Goal: Navigation & Orientation: Understand site structure

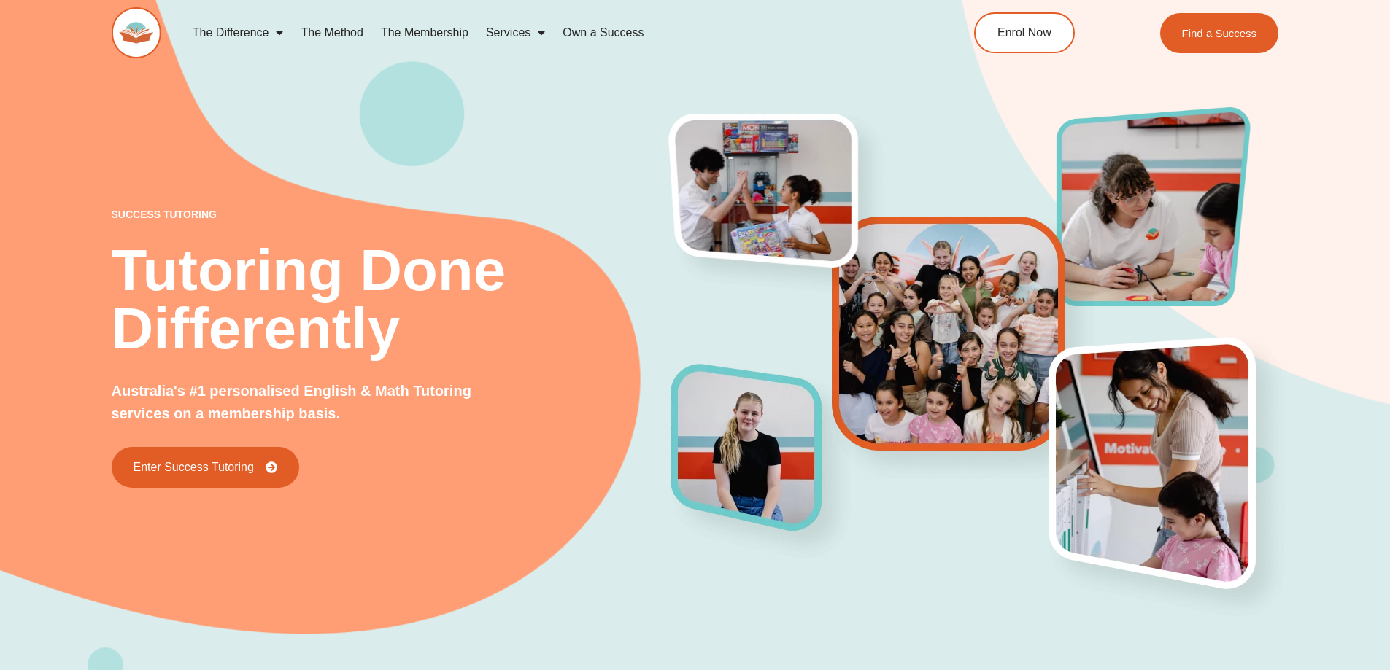
click at [260, 32] on link "The Difference" at bounding box center [238, 33] width 109 height 34
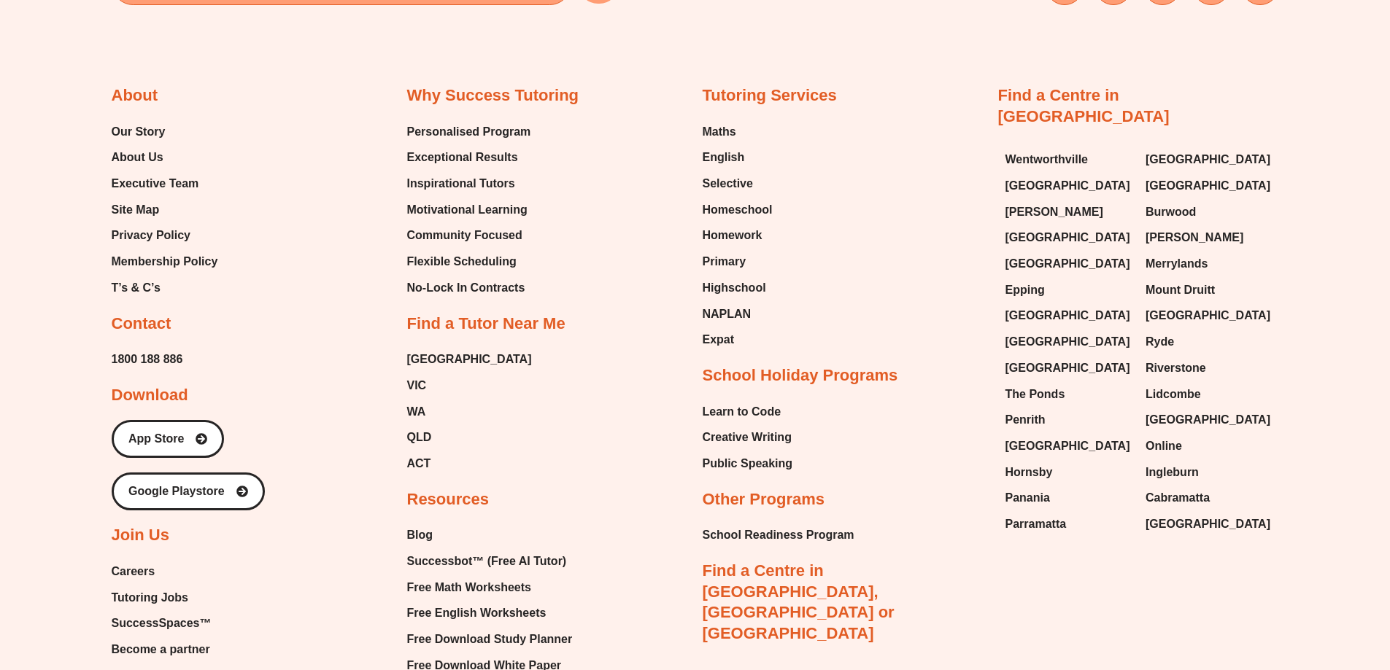
scroll to position [6188, 0]
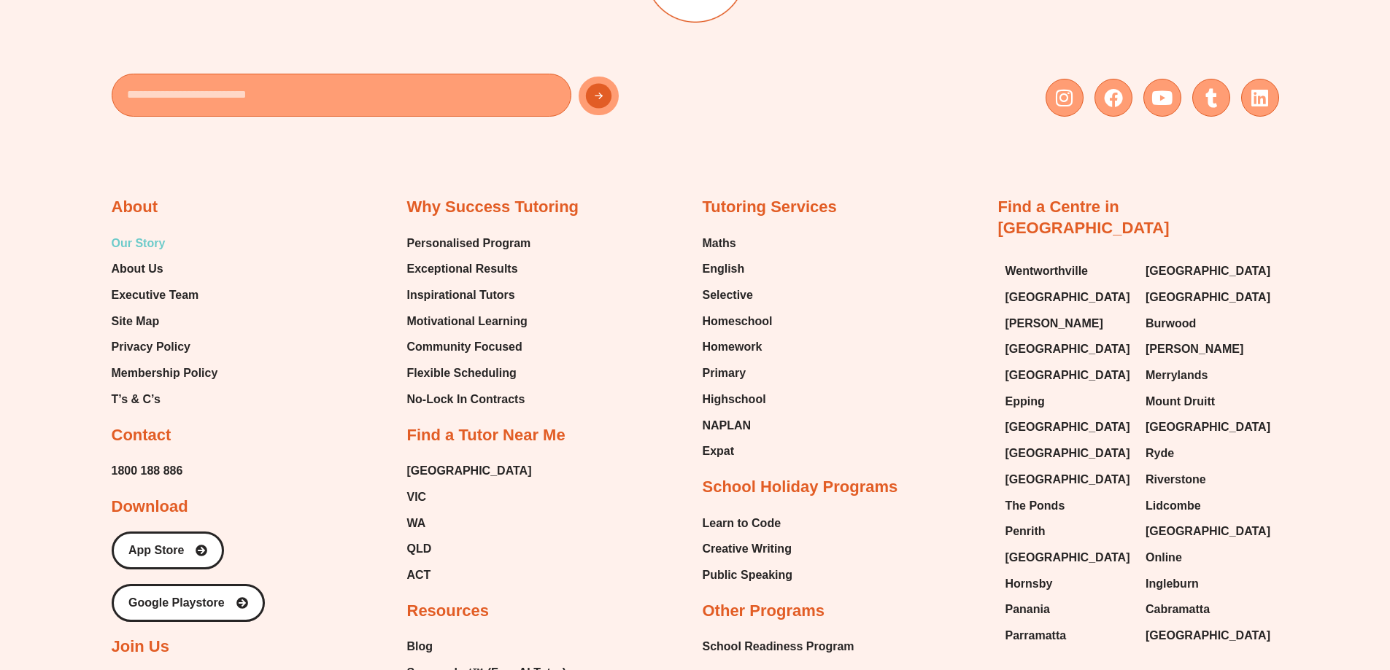
click at [164, 233] on span "Our Story" at bounding box center [139, 244] width 54 height 22
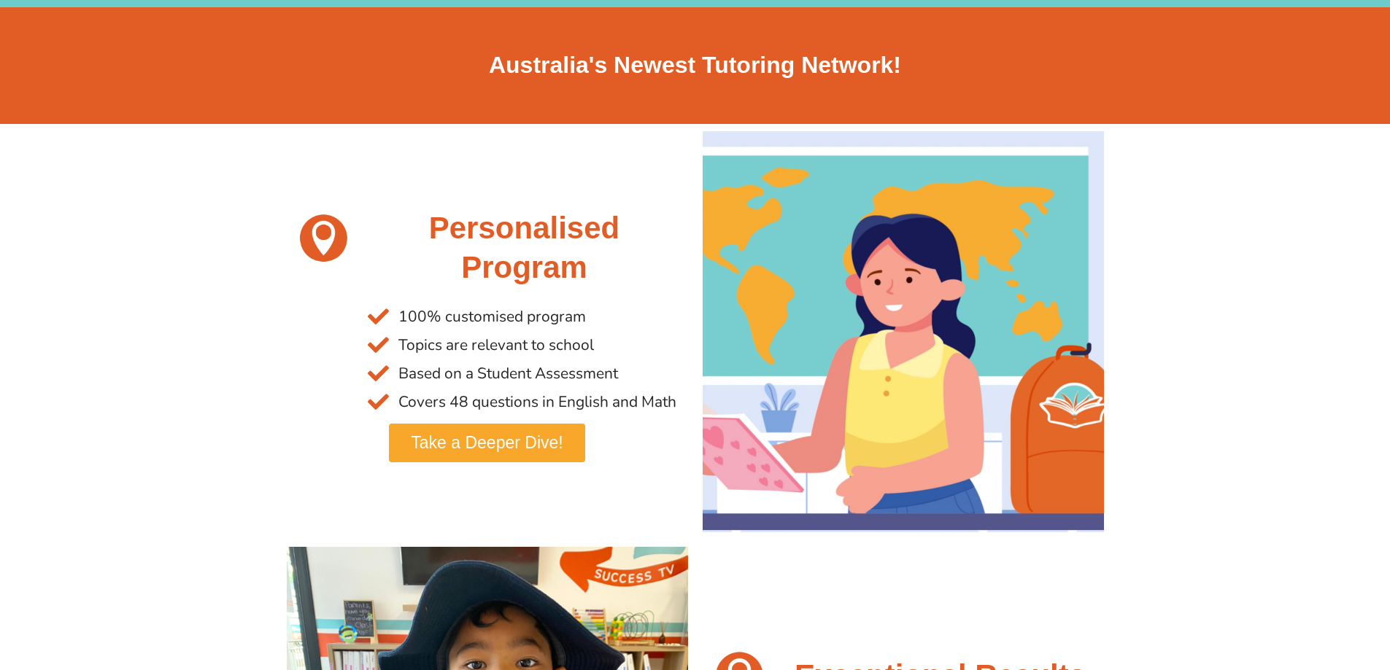
scroll to position [292, 0]
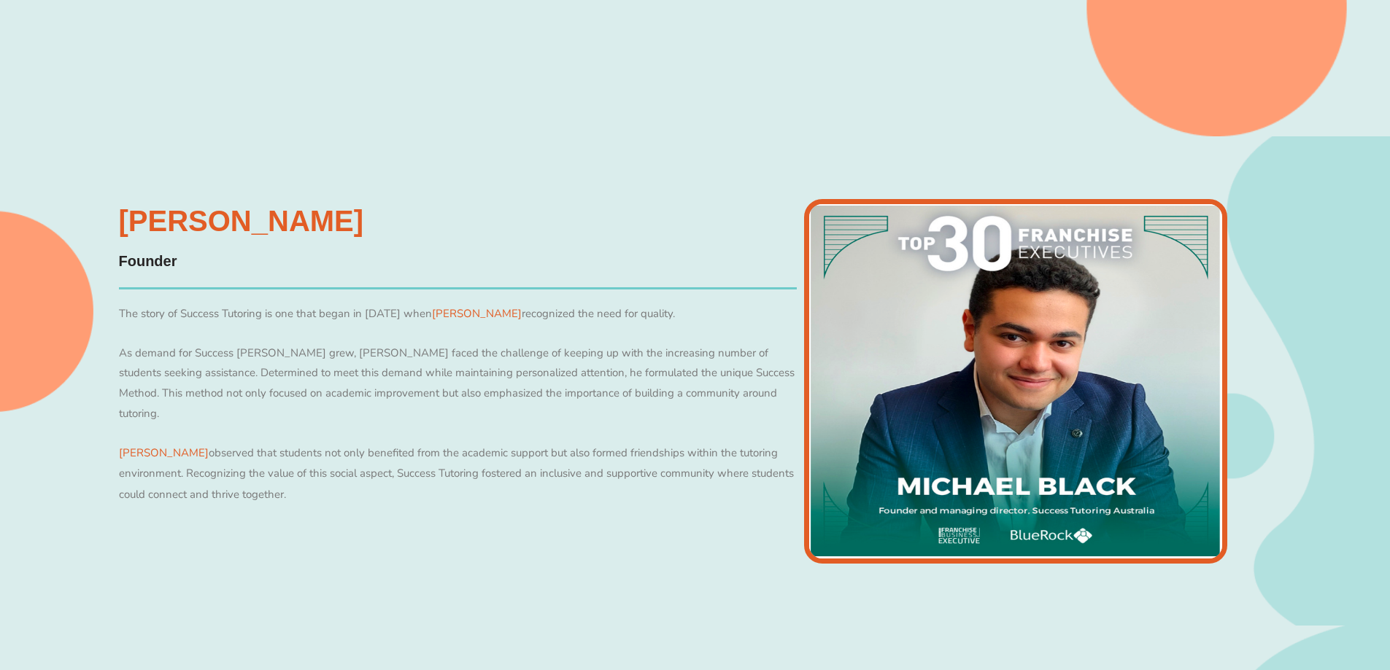
scroll to position [563, 0]
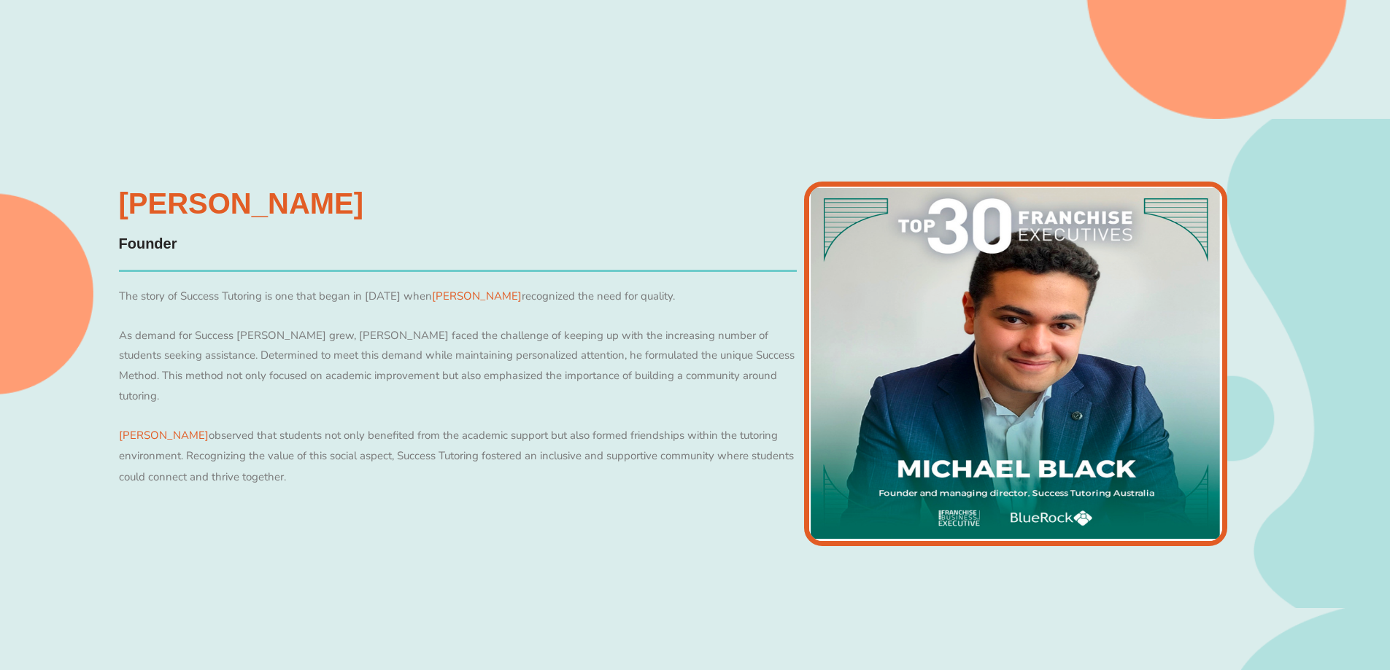
drag, startPoint x: 0, startPoint y: 0, endPoint x: 333, endPoint y: 336, distance: 472.5
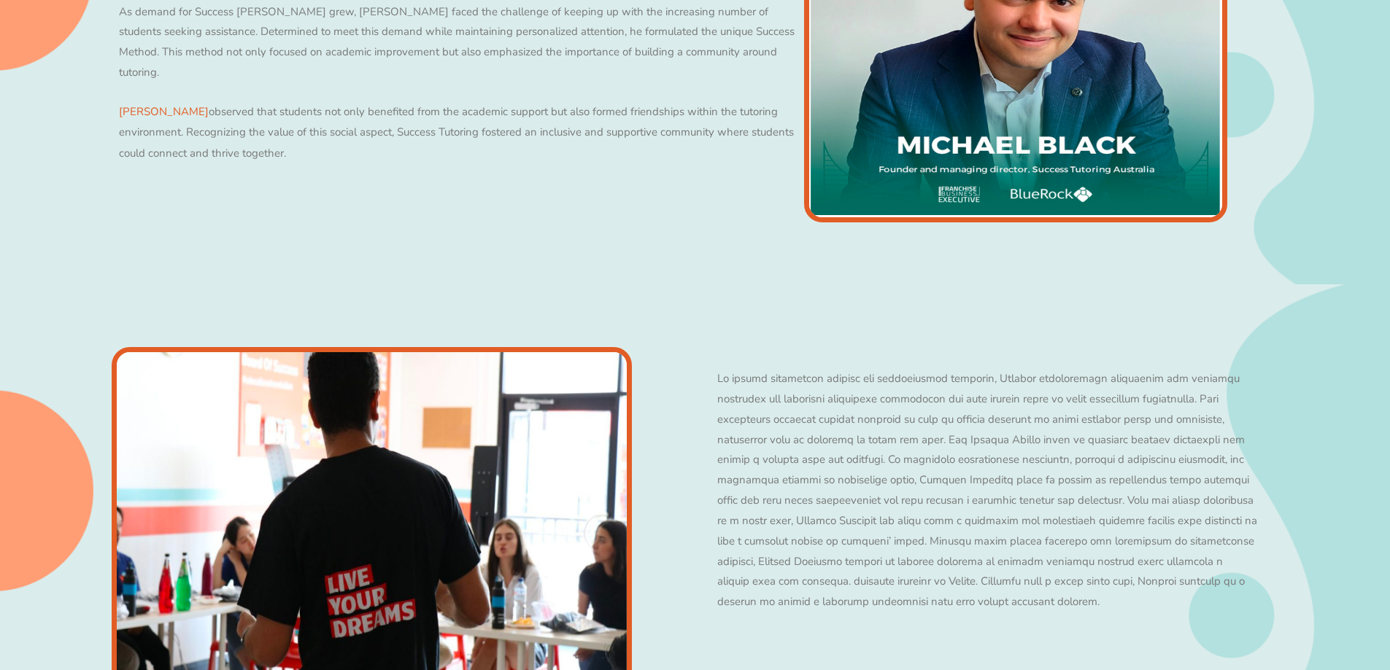
scroll to position [2445, 0]
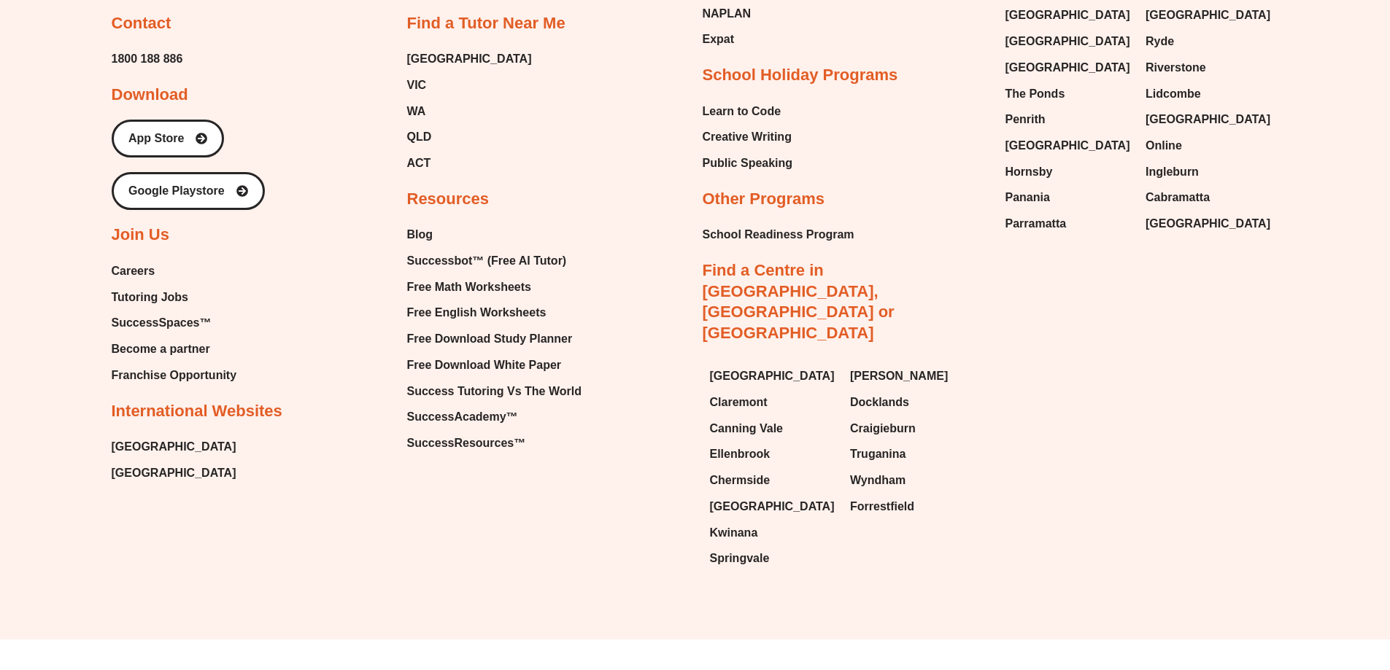
drag, startPoint x: 386, startPoint y: 309, endPoint x: 341, endPoint y: 689, distance: 382.0
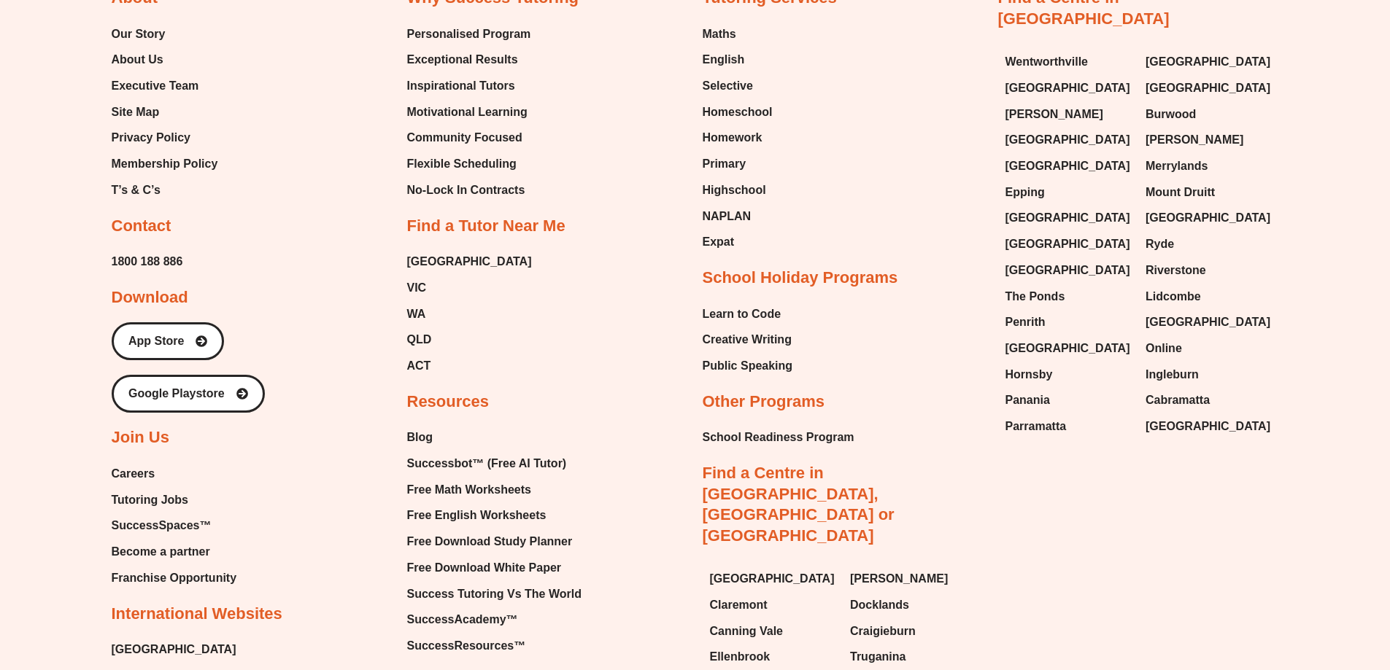
scroll to position [2154, 0]
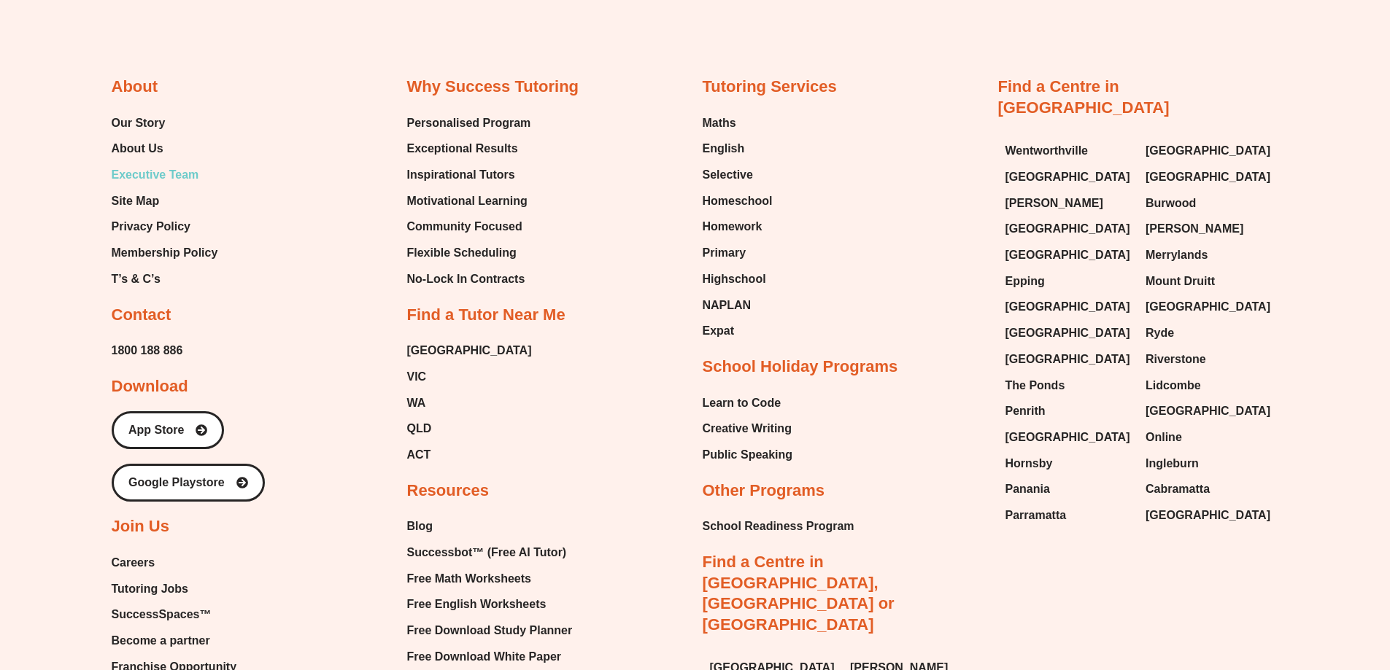
click at [144, 168] on span "Executive Team" at bounding box center [156, 175] width 88 height 22
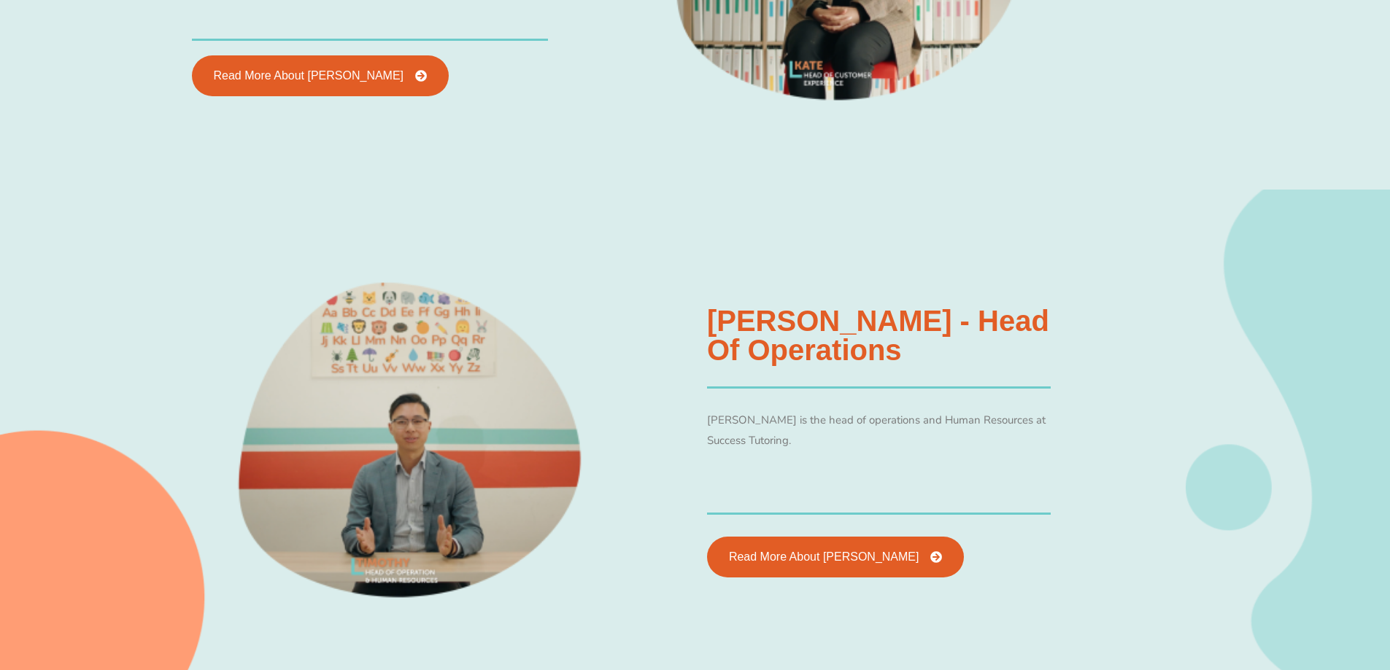
scroll to position [2185, 0]
